Goal: Check status: Check status

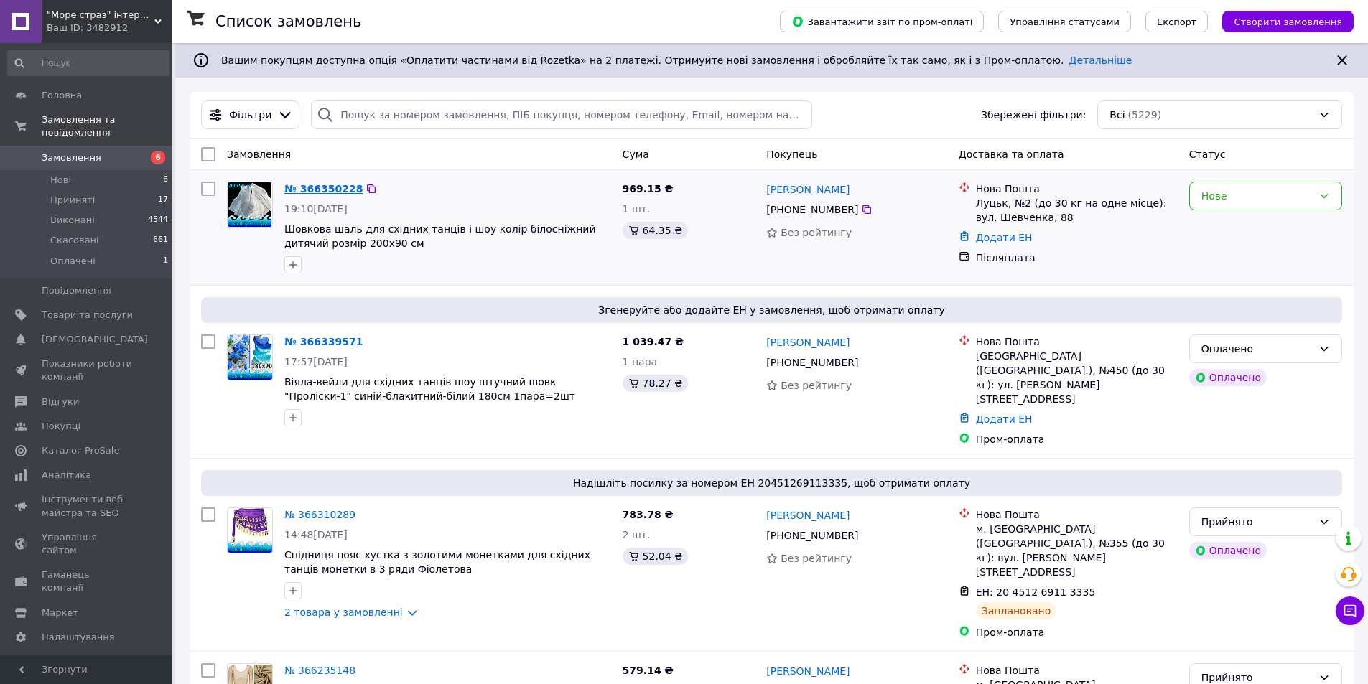
click at [315, 192] on link "№ 366350228" at bounding box center [323, 188] width 78 height 11
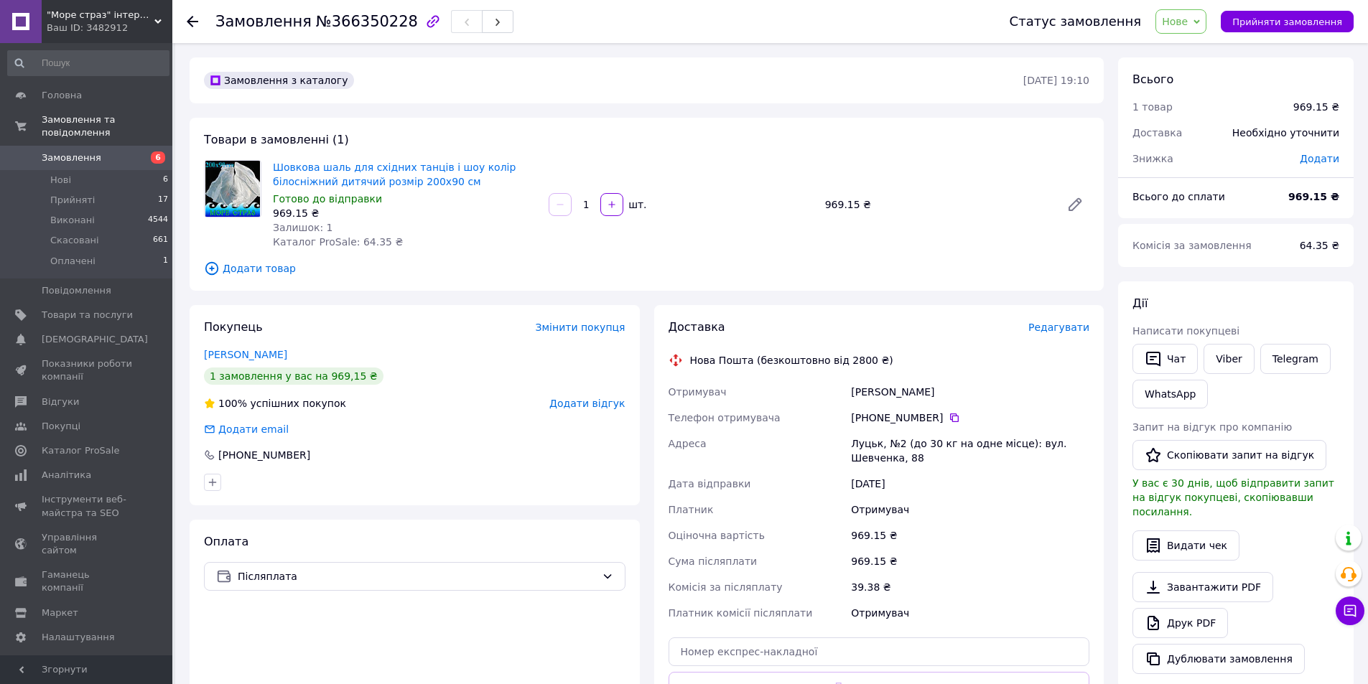
click at [195, 22] on use at bounding box center [192, 21] width 11 height 11
